Goal: Navigation & Orientation: Find specific page/section

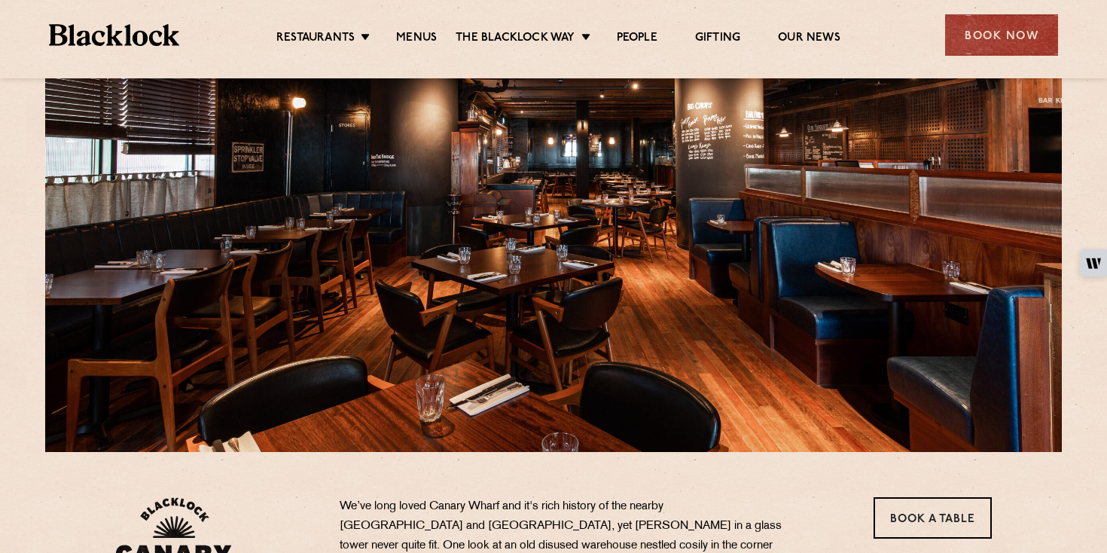
scroll to position [90, 0]
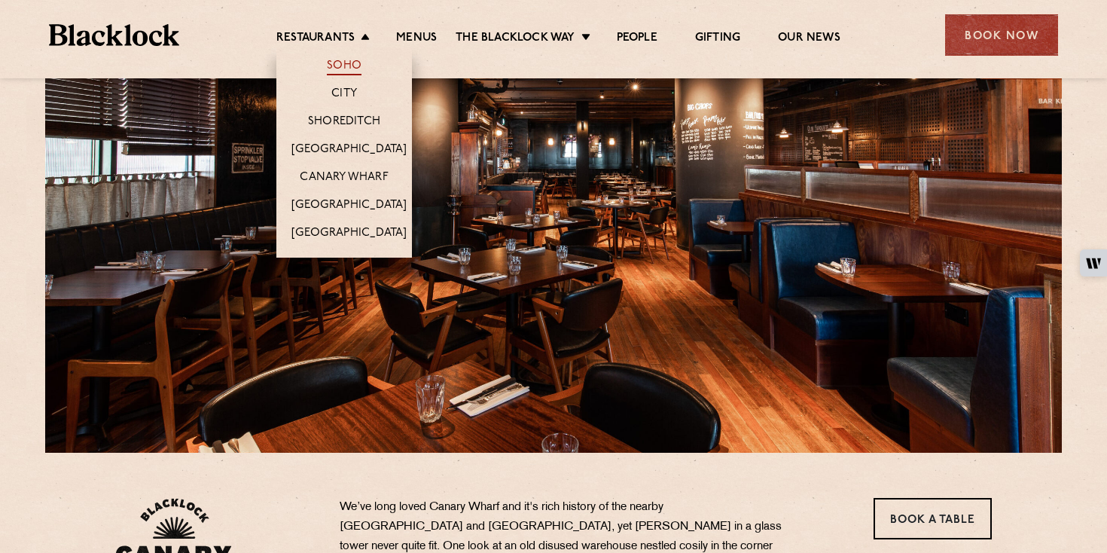
click at [349, 65] on link "Soho" at bounding box center [344, 67] width 35 height 17
